Goal: Complete application form

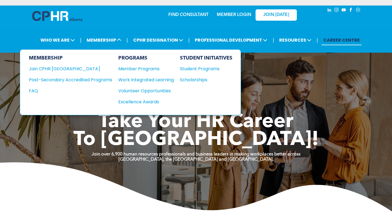
click at [199, 78] on div "Scholarships" at bounding box center [203, 79] width 47 height 7
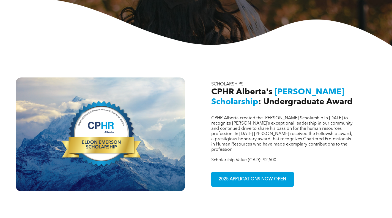
scroll to position [193, 0]
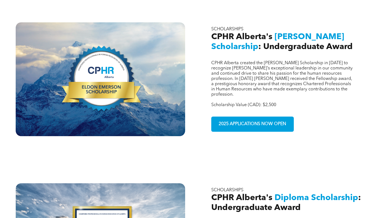
click at [237, 119] on span "2025 APPLICATIONS NOW OPEN" at bounding box center [252, 124] width 71 height 11
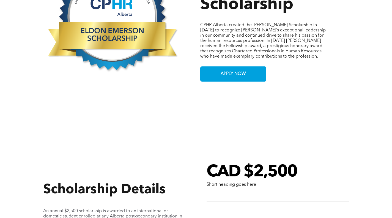
scroll to position [358, 0]
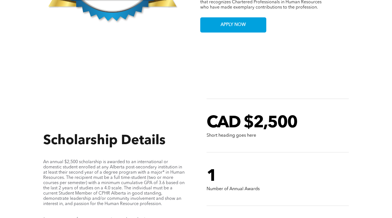
click at [217, 17] on link "APPLY NOW" at bounding box center [233, 24] width 66 height 15
